Goal: Task Accomplishment & Management: Manage account settings

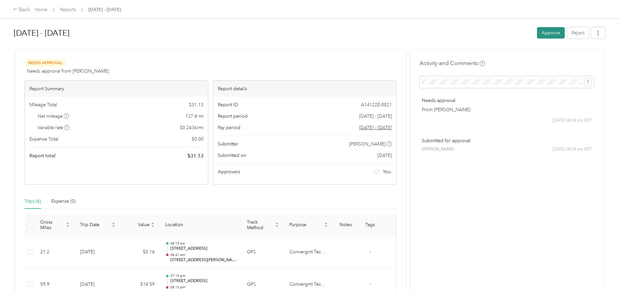
click at [541, 32] on button "Approve" at bounding box center [551, 32] width 28 height 11
